Goal: Task Accomplishment & Management: Manage account settings

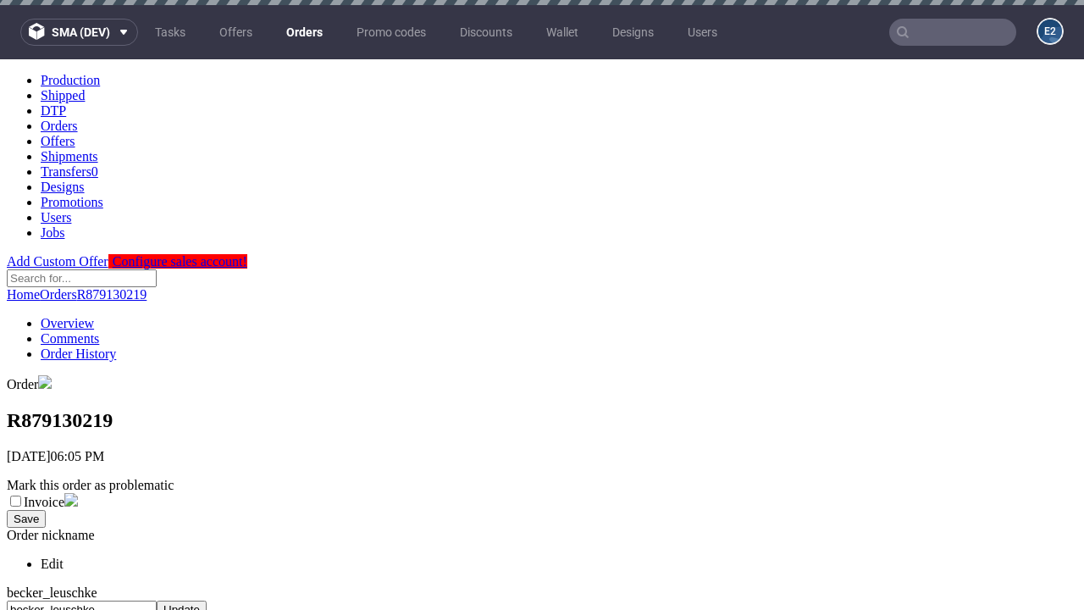
scroll to position [656, 0]
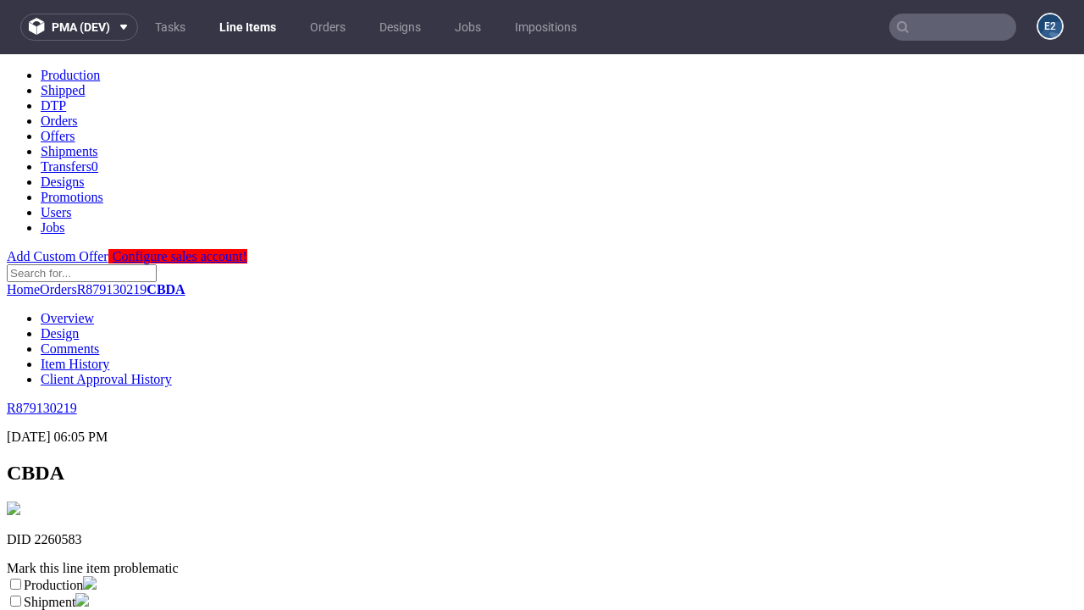
scroll to position [298, 0]
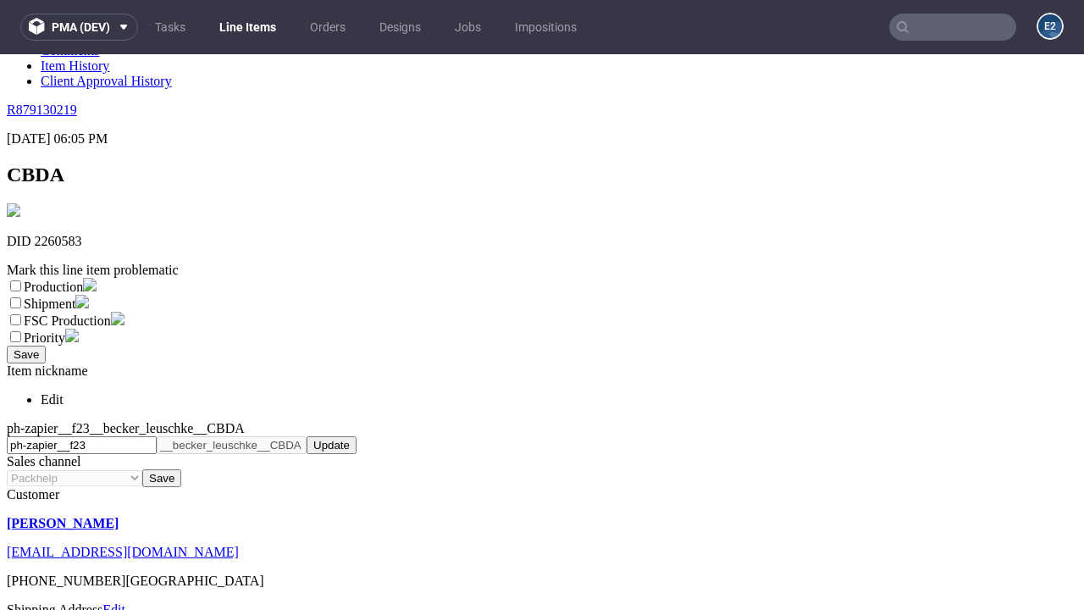
select select "dtp_ca_needed"
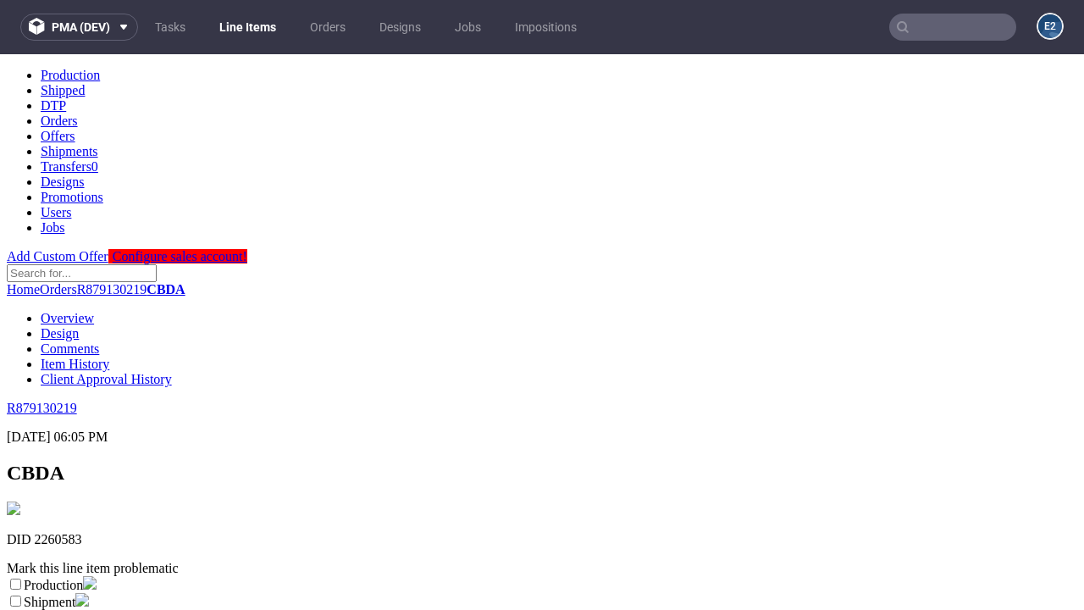
scroll to position [0, 0]
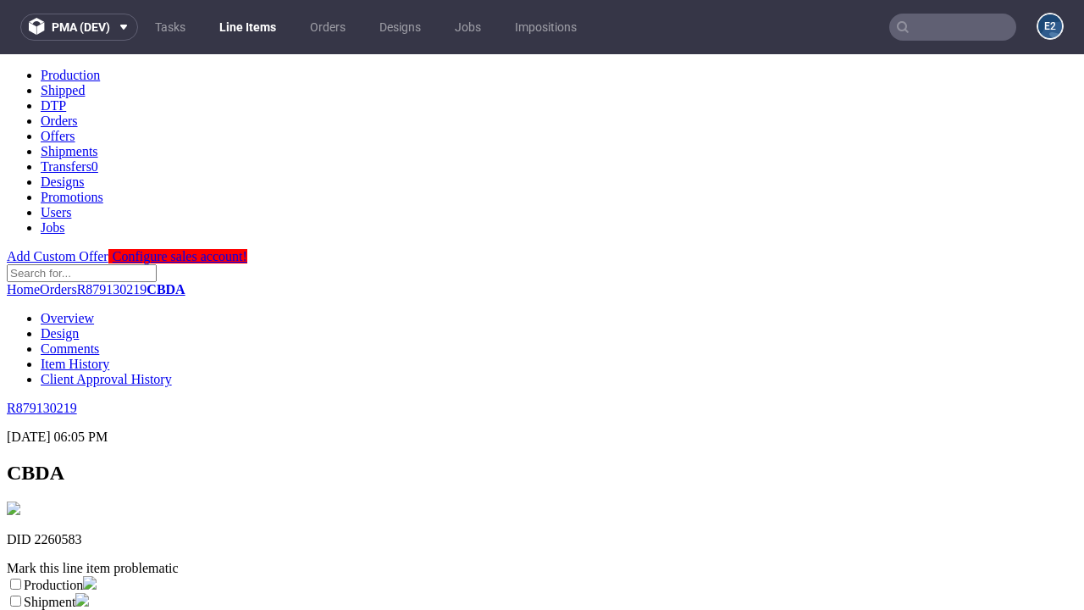
checkbox input "true"
